Goal: Task Accomplishment & Management: Complete application form

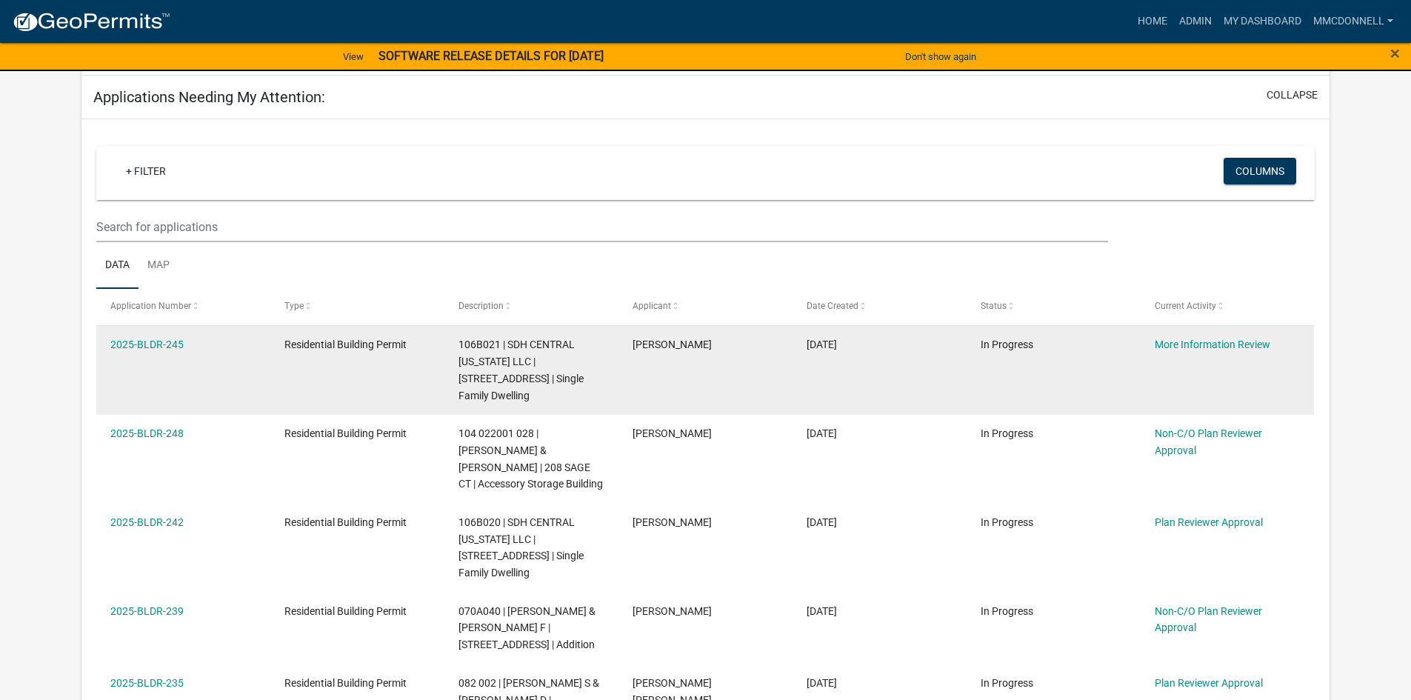
scroll to position [222, 0]
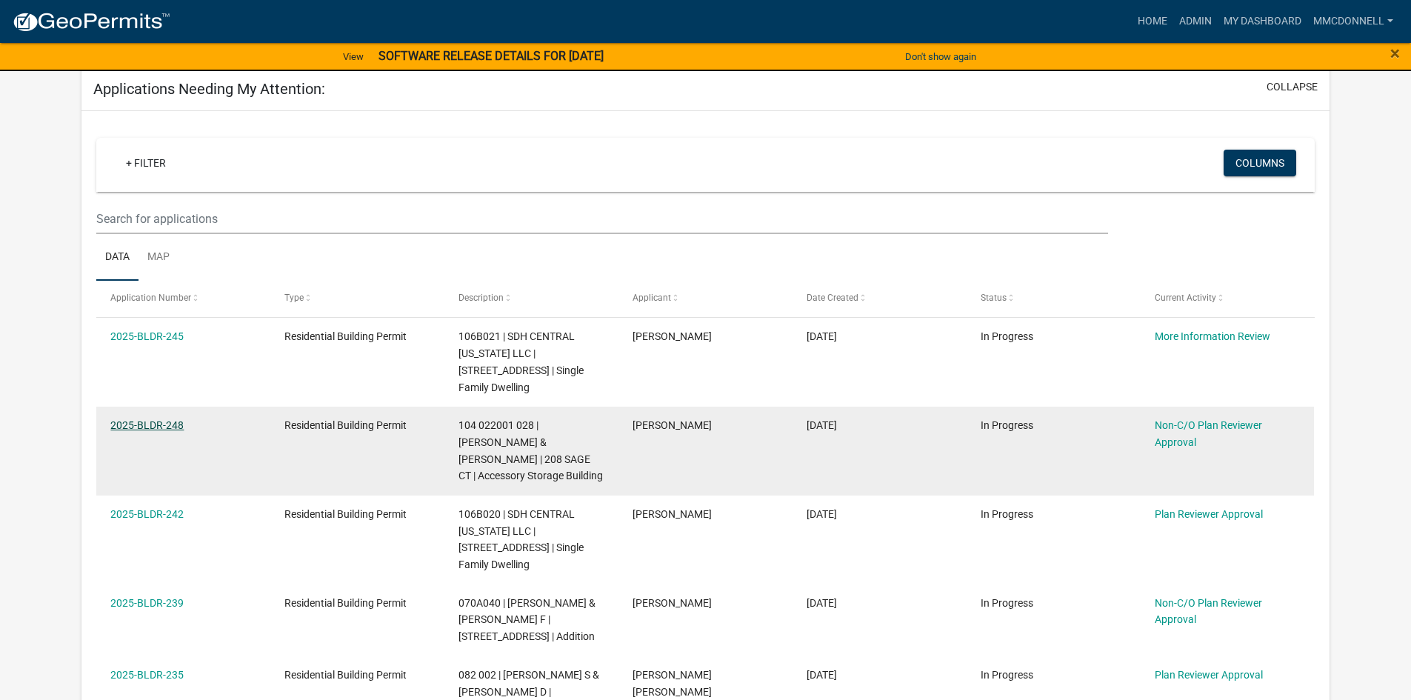
click at [143, 419] on link "2025-BLDR-248" at bounding box center [146, 425] width 73 height 12
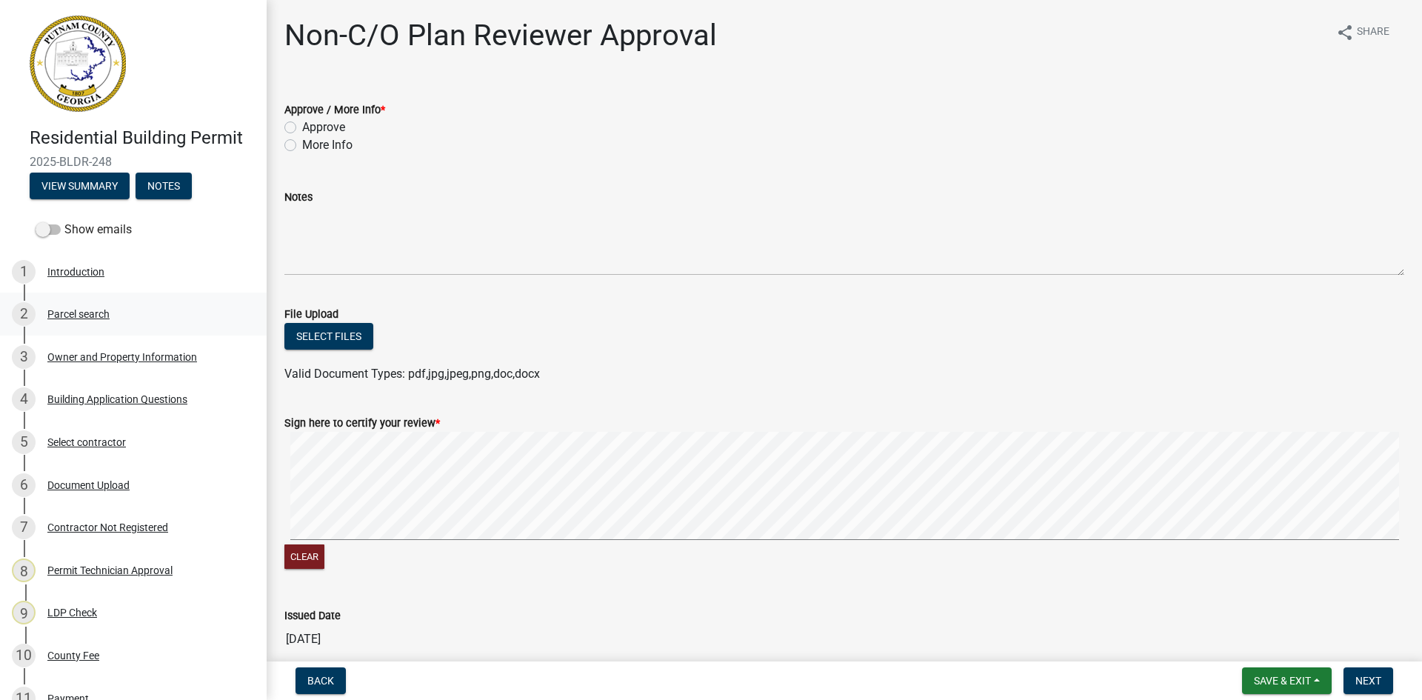
click at [79, 310] on div "Parcel search" at bounding box center [78, 314] width 62 height 10
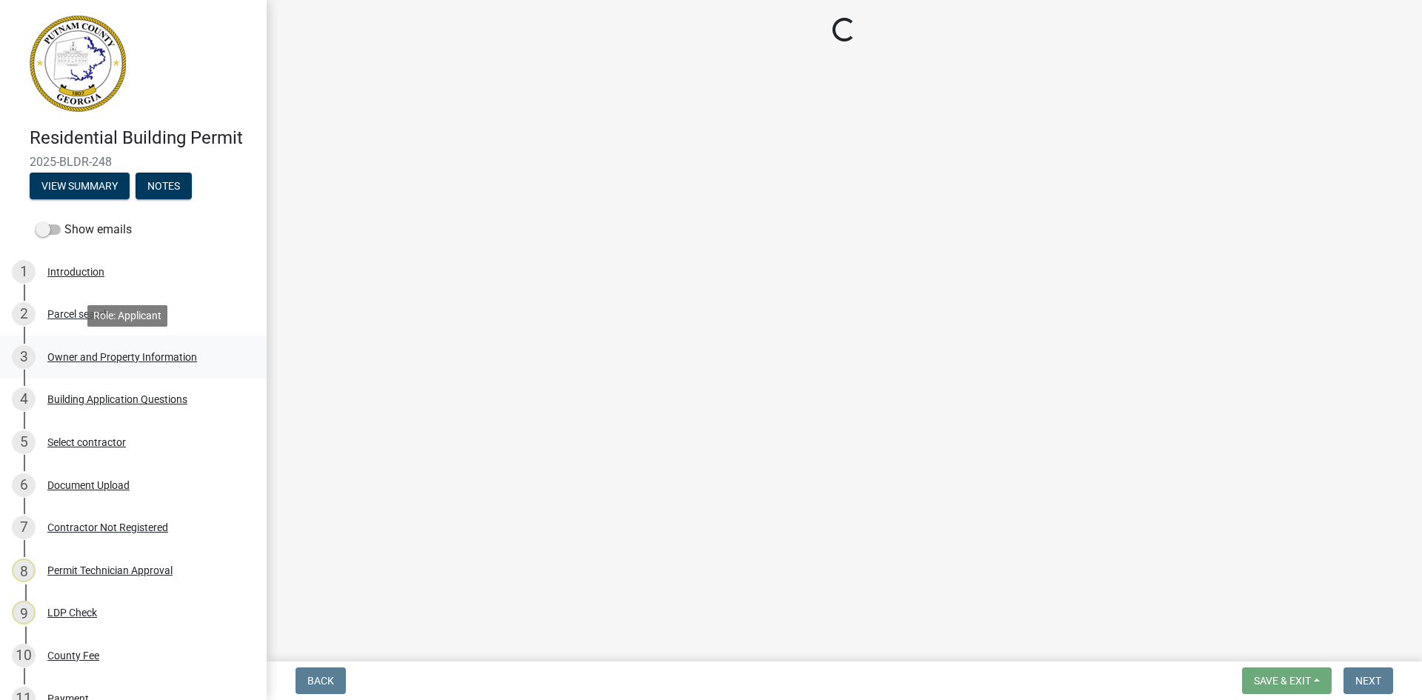
click at [84, 360] on div "Owner and Property Information" at bounding box center [122, 357] width 150 height 10
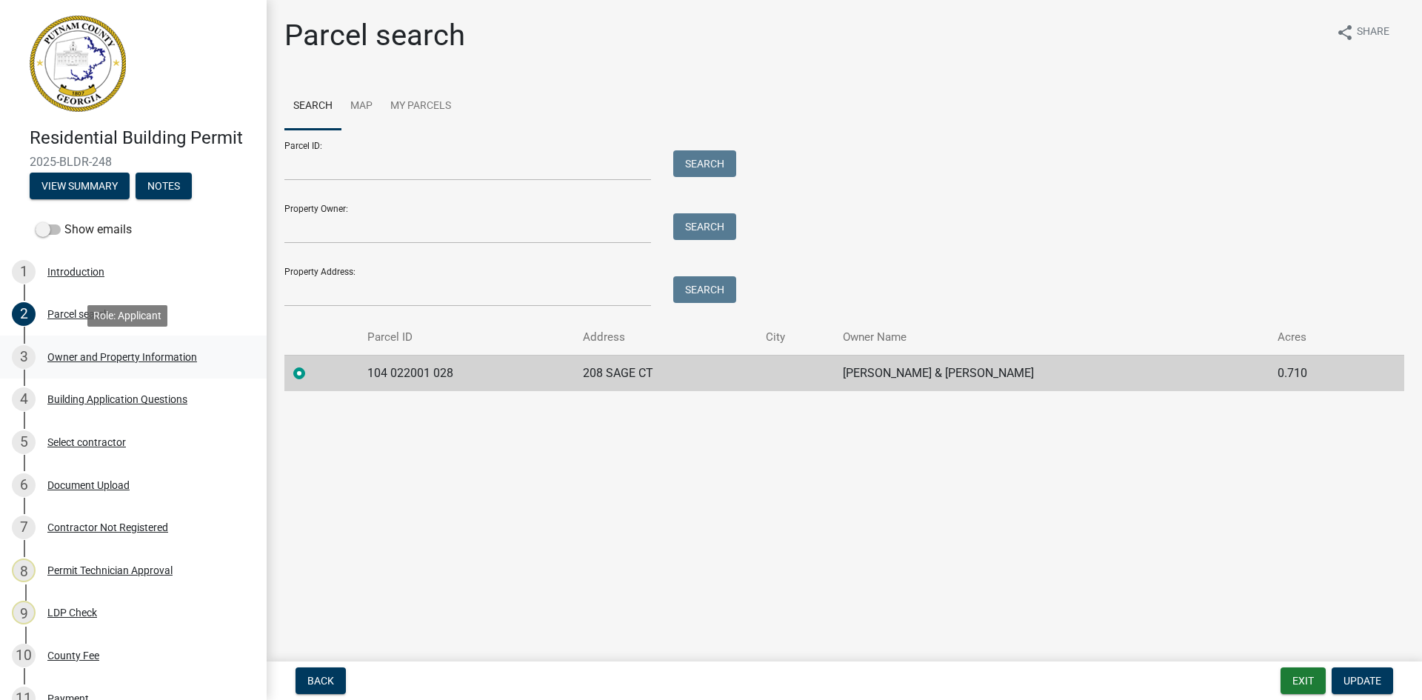
select select "a6b90f04-145f-43dc-a4e6-6d5ec8e28ec9"
select select "83394b22-4a11-496c-8e5c-75ade2e72faf"
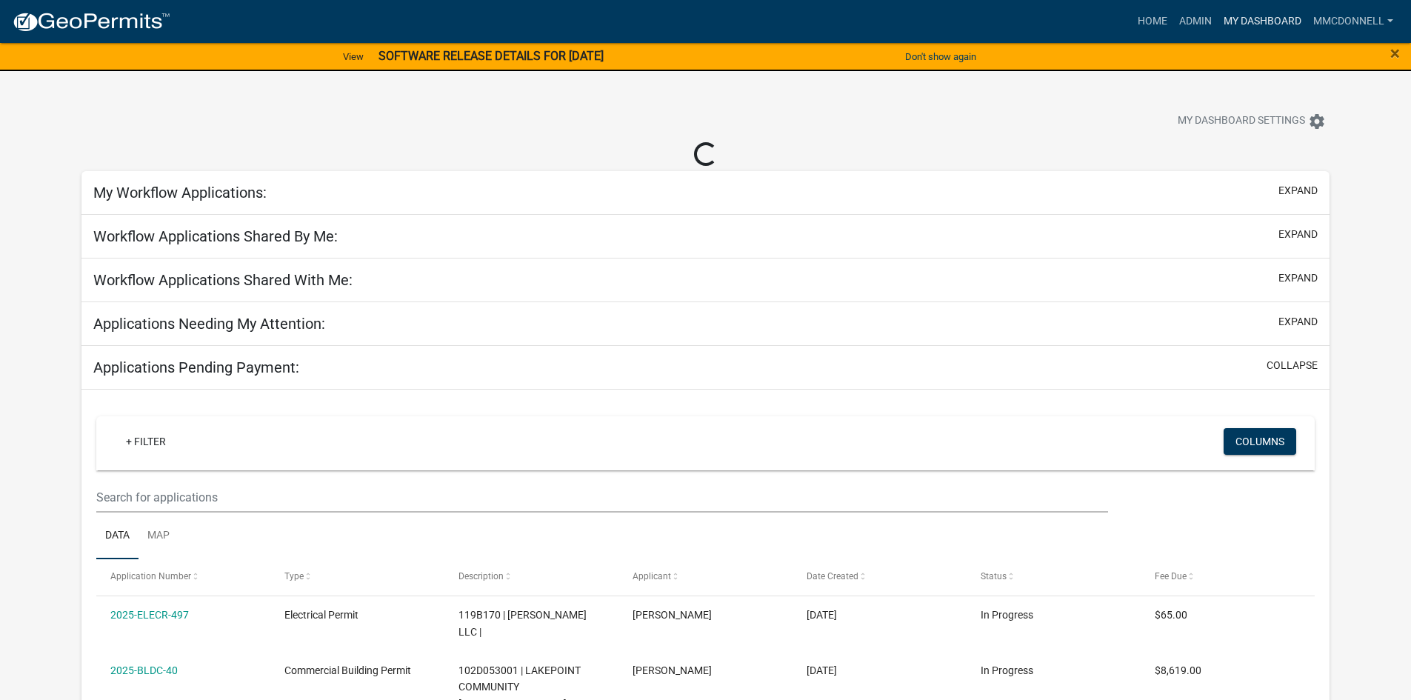
click at [1276, 20] on link "My Dashboard" at bounding box center [1263, 21] width 90 height 28
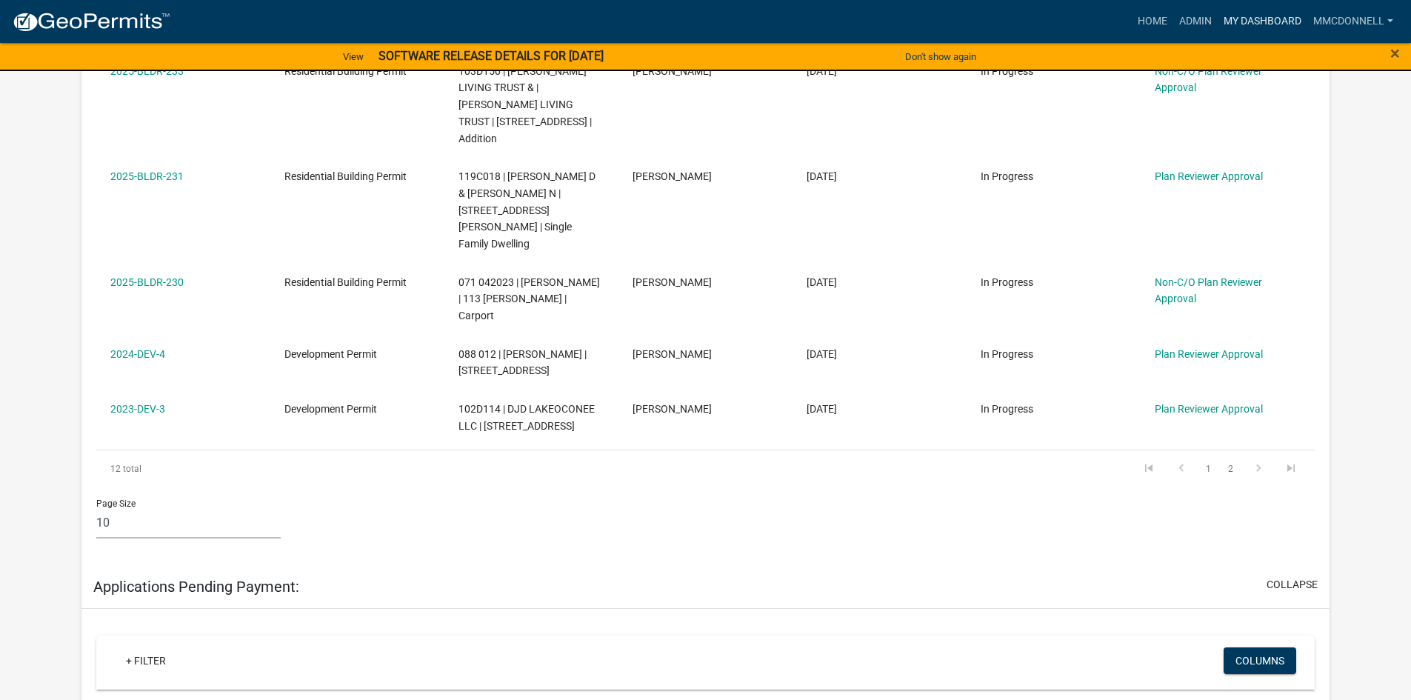
scroll to position [889, 0]
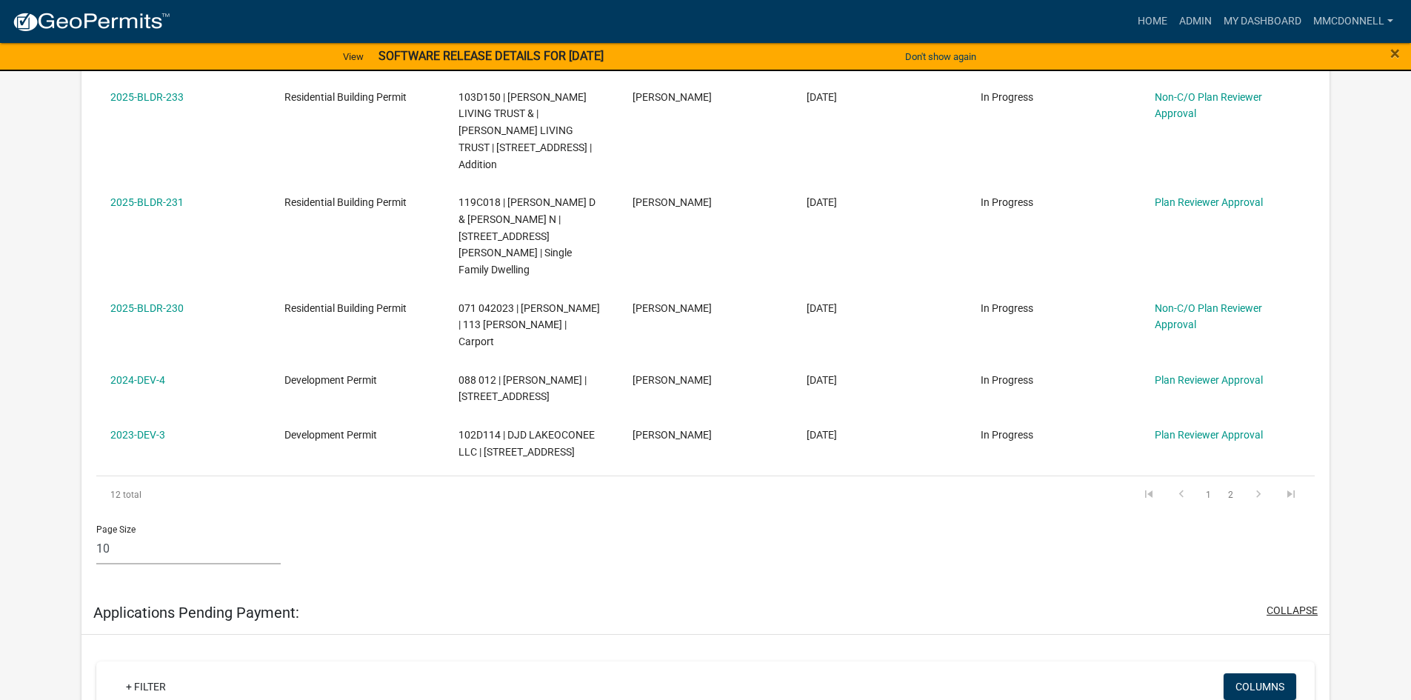
click at [1295, 603] on button "collapse" at bounding box center [1292, 611] width 51 height 16
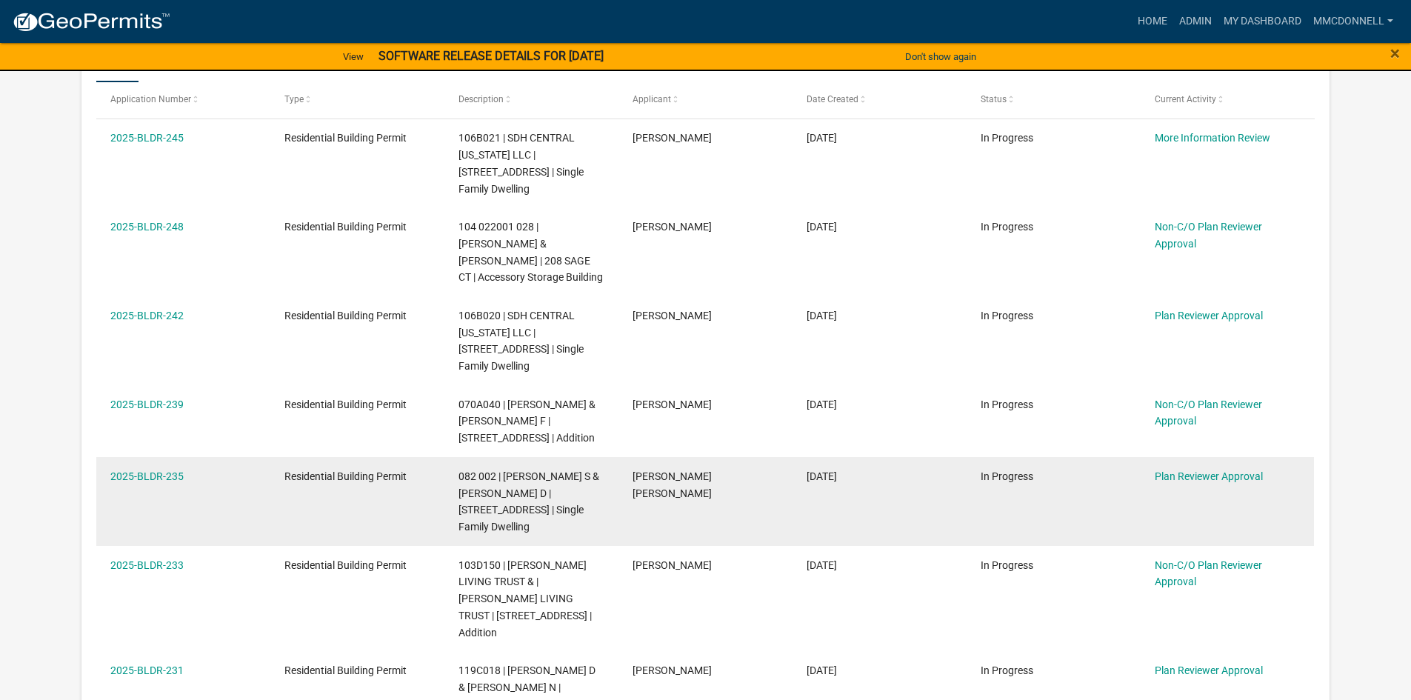
scroll to position [444, 0]
